Goal: Transaction & Acquisition: Subscribe to service/newsletter

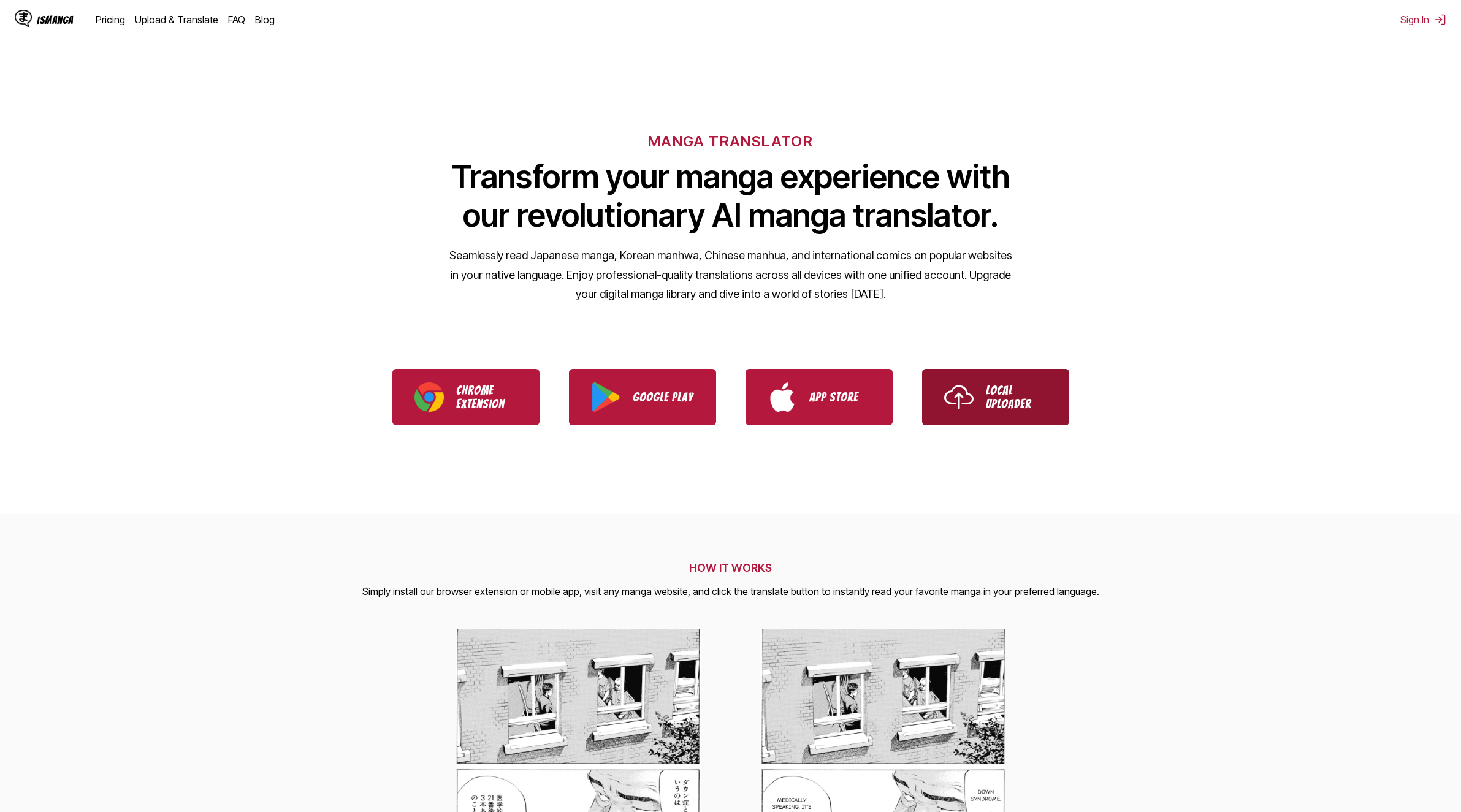
click at [1013, 398] on p "Local Uploader" at bounding box center [1016, 396] width 61 height 27
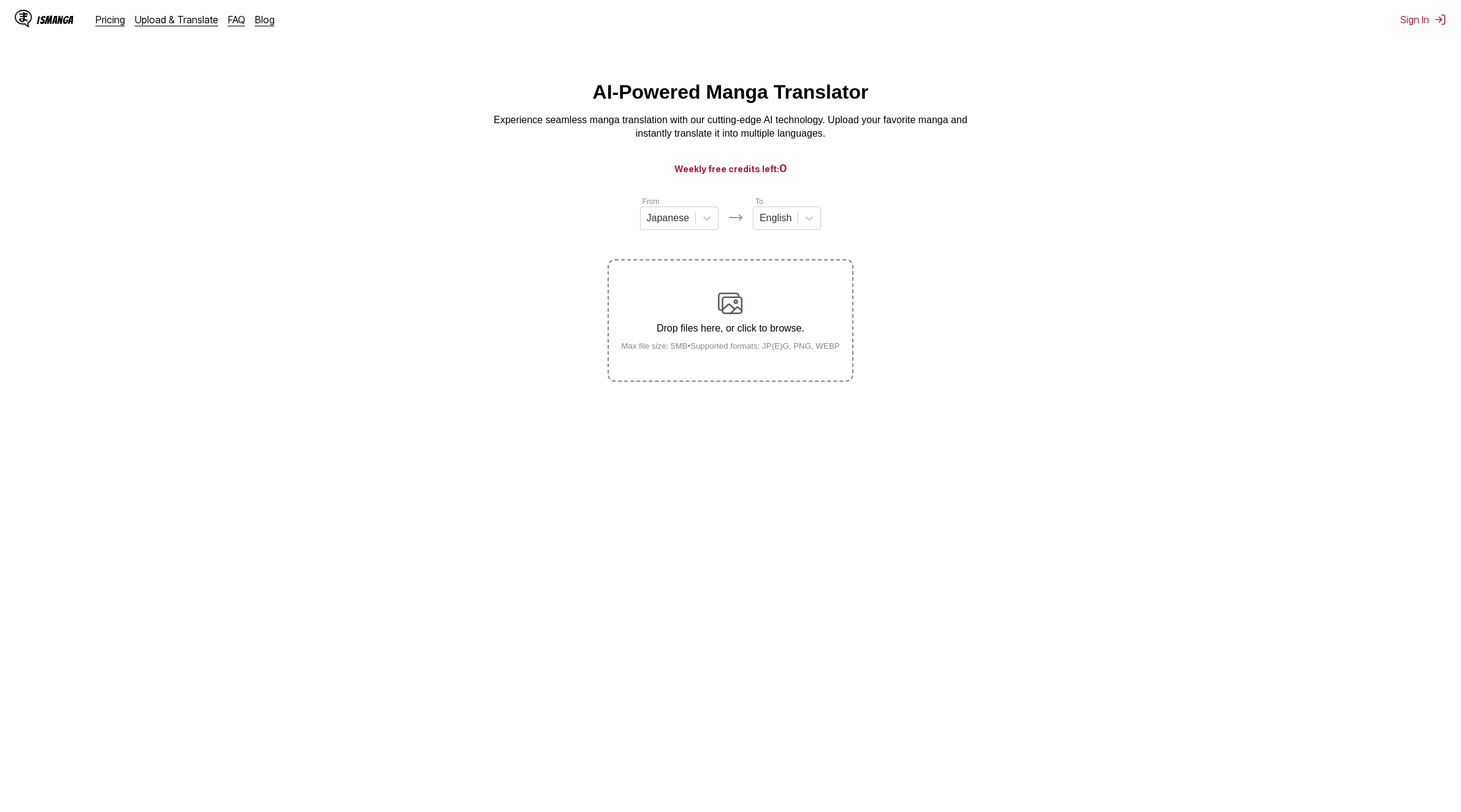
click at [1395, 22] on div "IsManga Pricing Upload & Translate FAQ Blog Sign In Pricing Upload & Translate …" at bounding box center [730, 19] width 1461 height 39
click at [1413, 19] on button "Sign In" at bounding box center [1423, 19] width 46 height 12
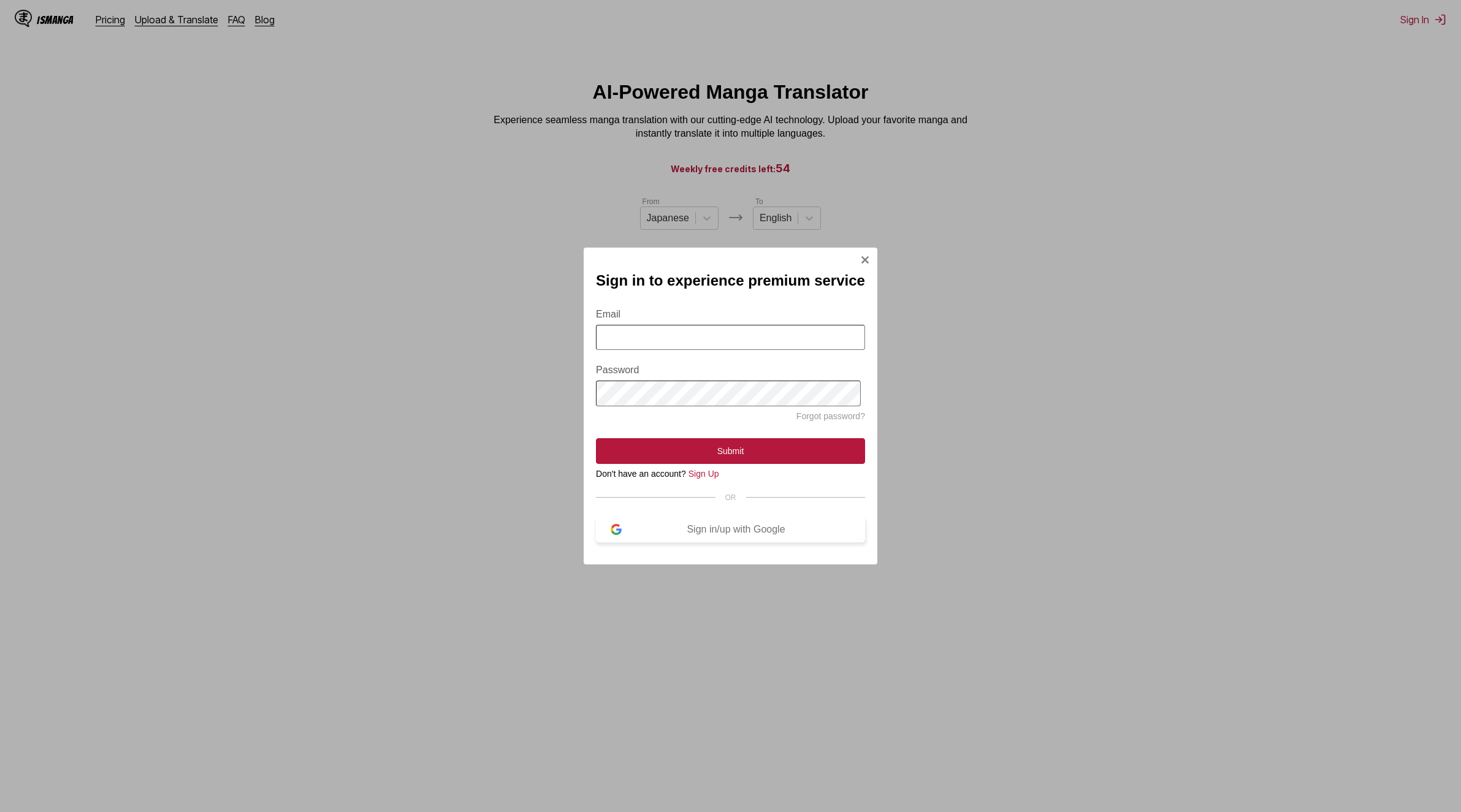
click at [716, 535] on div "Sign in/up with Google" at bounding box center [735, 529] width 228 height 11
click at [726, 535] on div "Sign in/up with Google" at bounding box center [735, 529] width 228 height 11
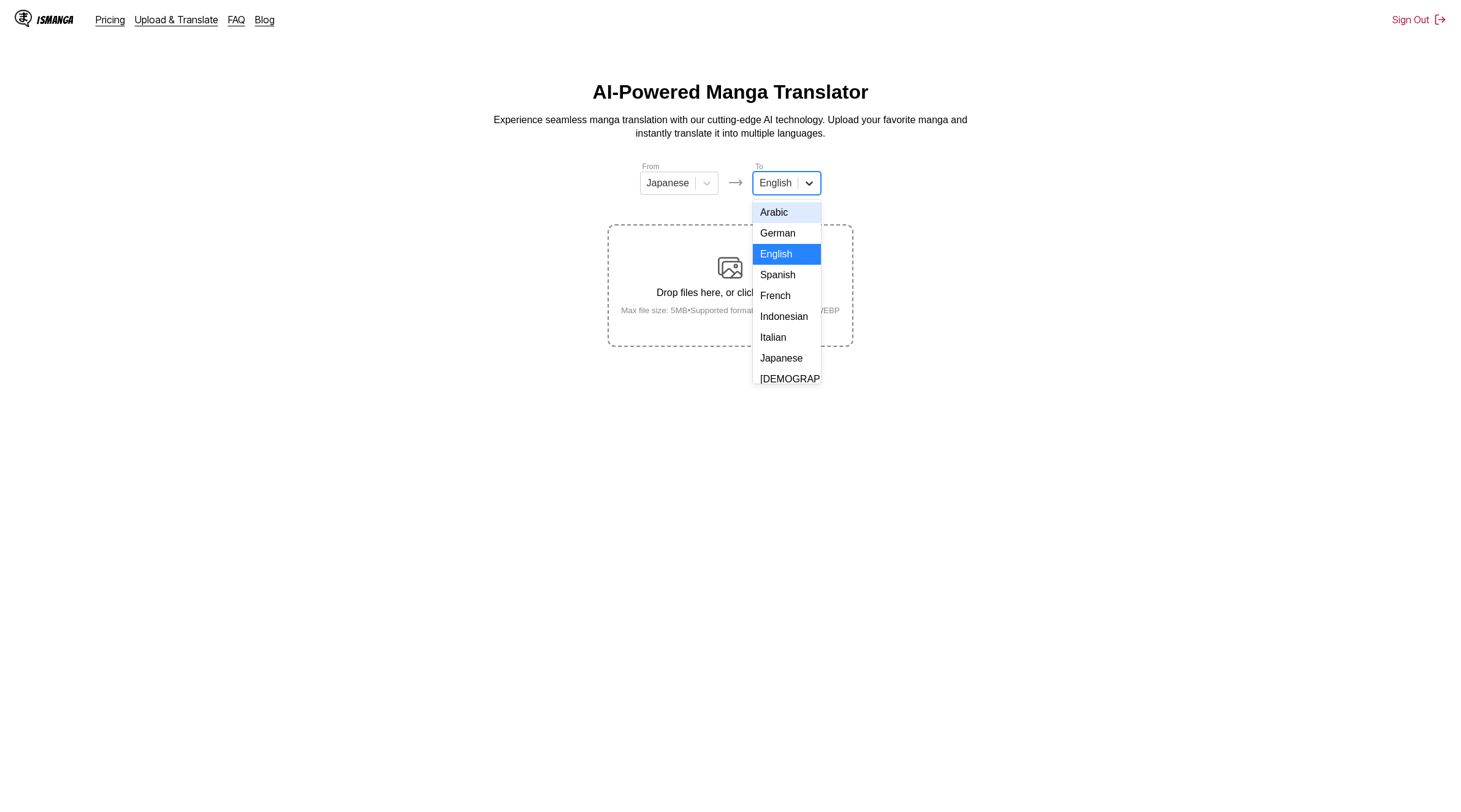
click at [798, 187] on div at bounding box center [809, 183] width 22 height 22
click at [789, 267] on div "[DEMOGRAPHIC_DATA]" at bounding box center [787, 257] width 68 height 21
